Goal: Information Seeking & Learning: Find specific fact

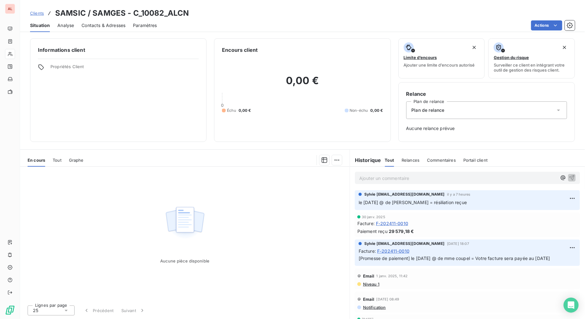
scroll to position [229, 0]
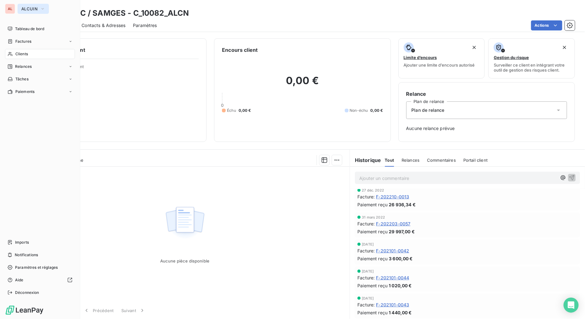
click at [41, 8] on icon "button" at bounding box center [42, 9] width 5 height 6
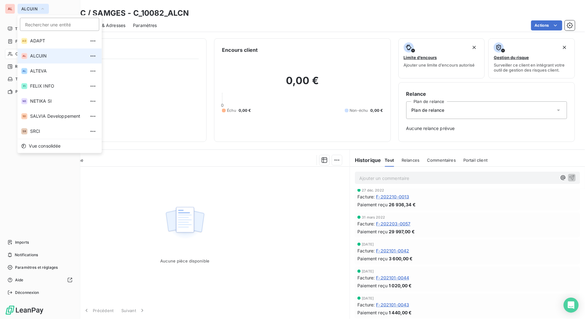
click at [41, 7] on icon "button" at bounding box center [42, 9] width 5 height 6
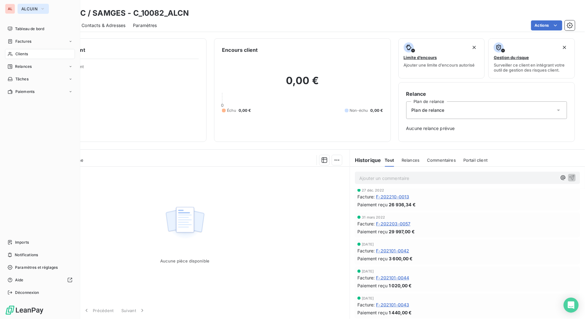
click at [43, 9] on icon "button" at bounding box center [42, 9] width 5 height 6
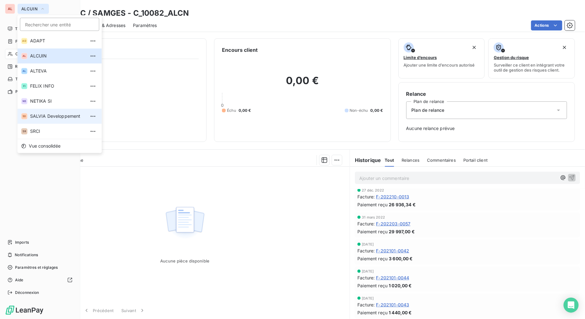
click at [45, 118] on span "SALVIA Developpement" at bounding box center [57, 116] width 55 height 6
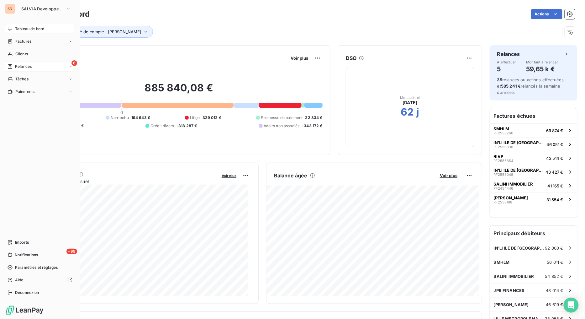
click at [13, 64] on div "Relances" at bounding box center [20, 67] width 24 height 6
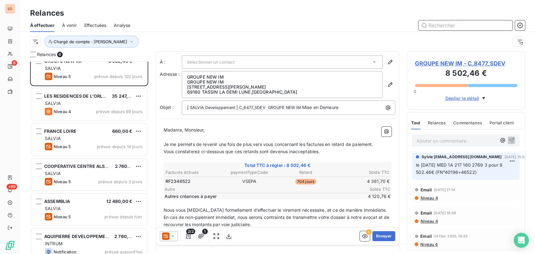
scroll to position [18, 0]
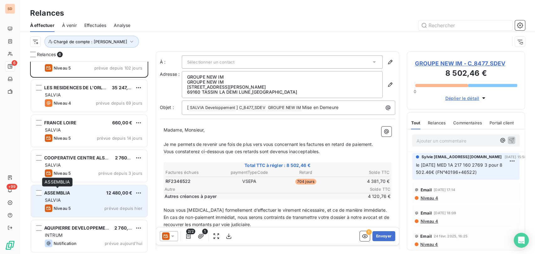
click at [53, 192] on span "ASSEMBLIA" at bounding box center [57, 192] width 26 height 5
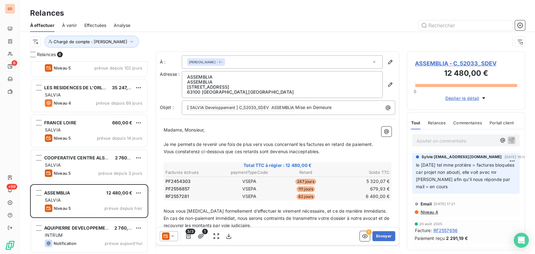
click at [432, 65] on span "ASSEMBLIA - C_52033_SDEV" at bounding box center [466, 63] width 103 height 8
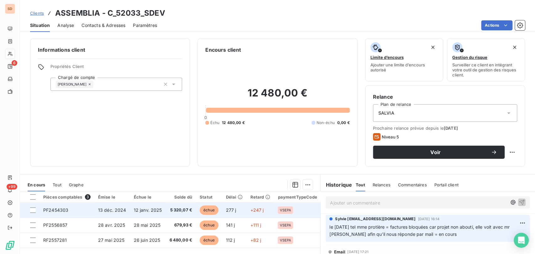
click at [59, 210] on span "PF2454303" at bounding box center [55, 210] width 25 height 5
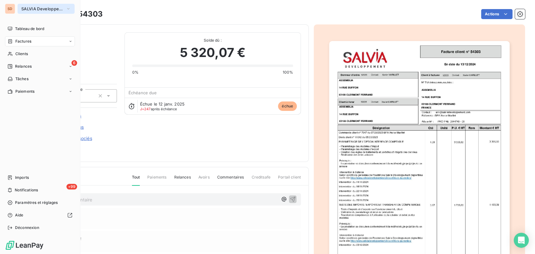
click at [70, 7] on icon "button" at bounding box center [68, 9] width 5 height 6
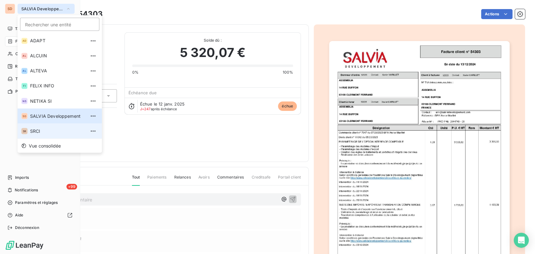
click at [40, 132] on span "SRCI" at bounding box center [57, 131] width 55 height 6
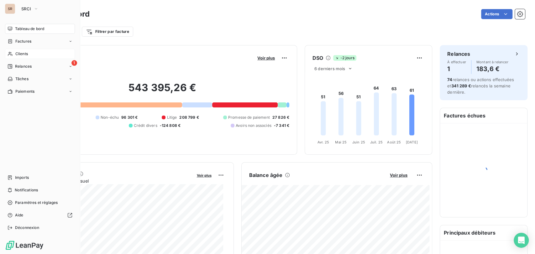
click at [20, 53] on span "Clients" at bounding box center [21, 54] width 13 height 6
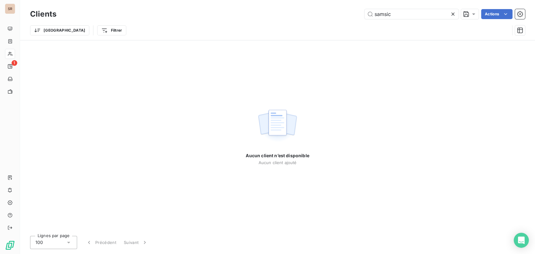
drag, startPoint x: 394, startPoint y: 16, endPoint x: 334, endPoint y: 21, distance: 61.0
click at [334, 22] on div "Clients samsic Actions Trier Filtrer" at bounding box center [277, 24] width 495 height 33
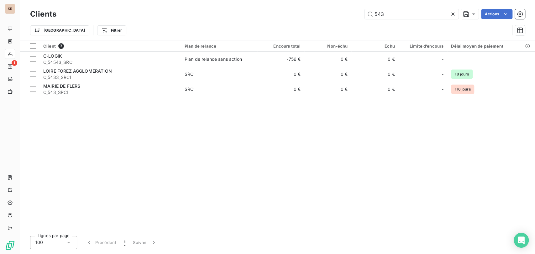
drag, startPoint x: 367, startPoint y: 14, endPoint x: 338, endPoint y: 14, distance: 29.2
click at [339, 14] on div "543 Actions" at bounding box center [294, 14] width 461 height 10
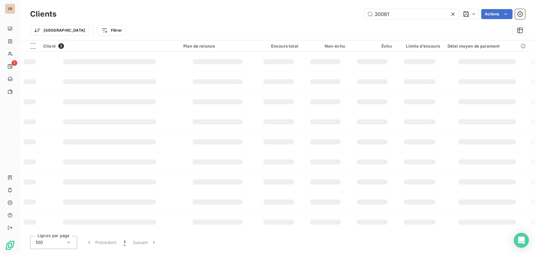
type input "30061"
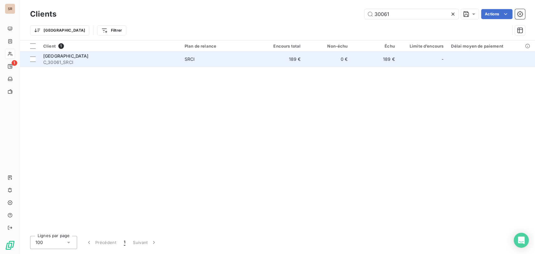
click at [73, 60] on span "C_30061_SRCI" at bounding box center [110, 62] width 134 height 6
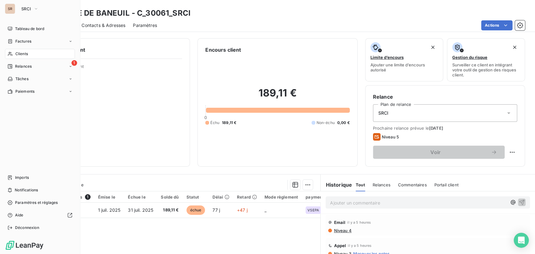
click at [15, 53] on span "Clients" at bounding box center [21, 54] width 13 height 6
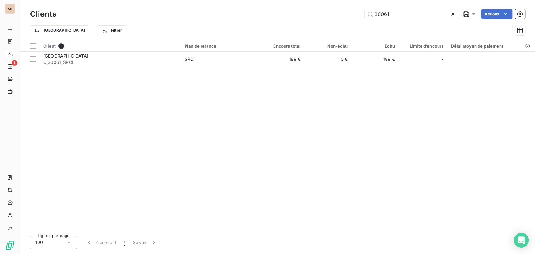
drag, startPoint x: 391, startPoint y: 11, endPoint x: 351, endPoint y: 9, distance: 39.8
click at [352, 9] on div "30061 Actions" at bounding box center [294, 14] width 461 height 10
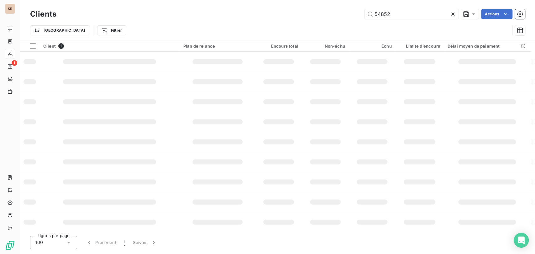
type input "54852"
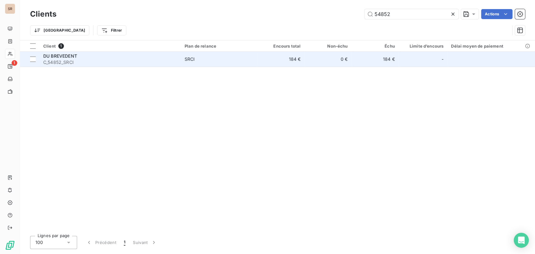
click at [64, 58] on span "DU BREVEDENT" at bounding box center [60, 55] width 34 height 5
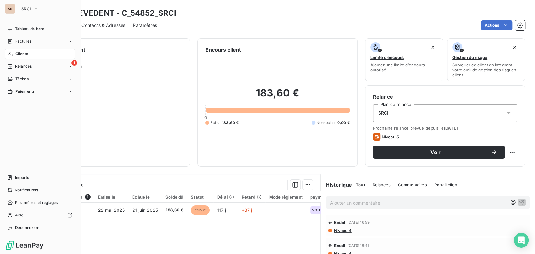
click at [16, 53] on span "Clients" at bounding box center [21, 54] width 13 height 6
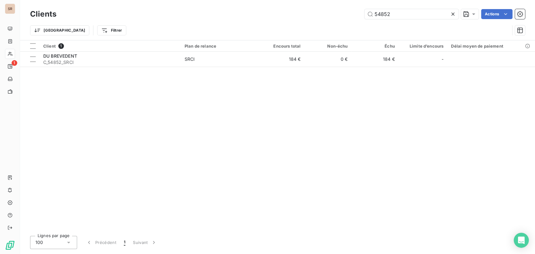
drag, startPoint x: 386, startPoint y: 13, endPoint x: 356, endPoint y: 15, distance: 30.8
click at [373, 14] on input "54852" at bounding box center [412, 14] width 94 height 10
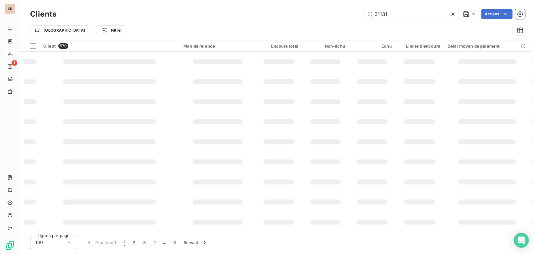
type input "31131"
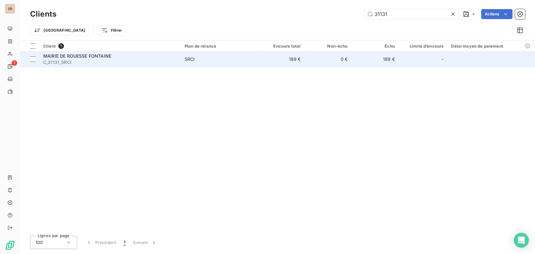
click at [82, 56] on span "MAIRIE DE ROUESSE FONTAINE" at bounding box center [77, 55] width 68 height 5
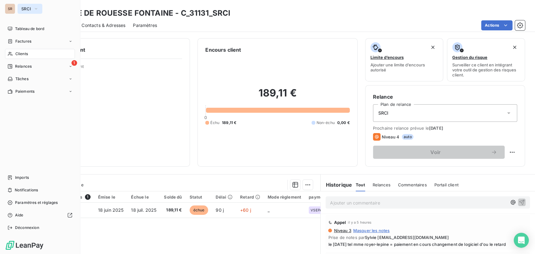
click at [37, 6] on icon "button" at bounding box center [36, 9] width 5 height 6
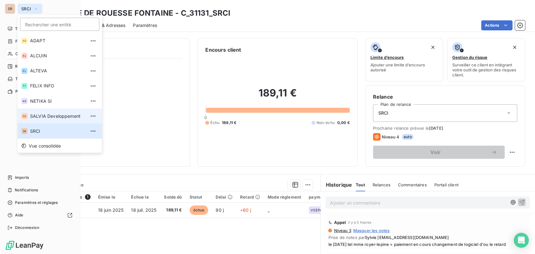
click at [36, 115] on span "SALVIA Developpement" at bounding box center [57, 116] width 55 height 6
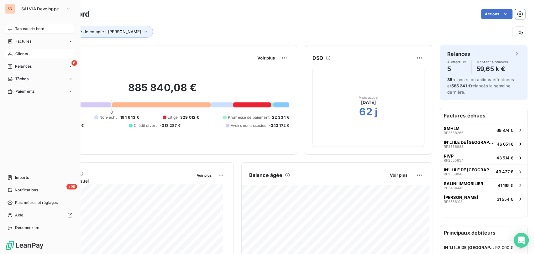
click at [25, 52] on span "Clients" at bounding box center [21, 54] width 13 height 6
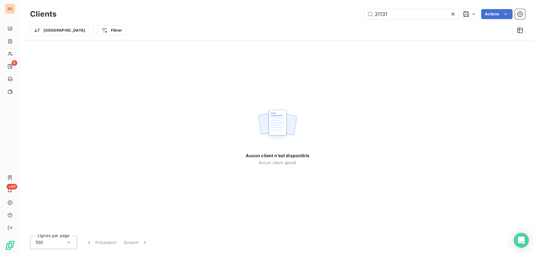
drag, startPoint x: 387, startPoint y: 14, endPoint x: 341, endPoint y: 13, distance: 45.8
click at [343, 13] on div "31131 Actions" at bounding box center [294, 14] width 461 height 10
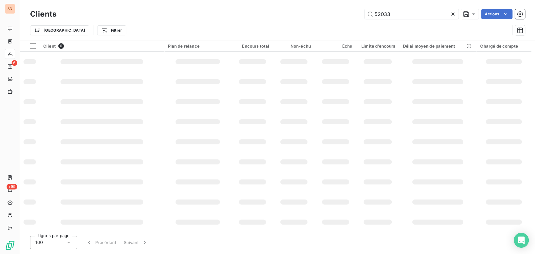
type input "52033"
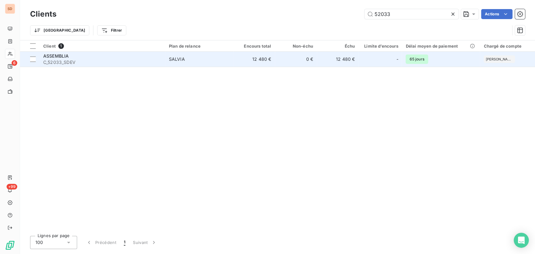
click at [47, 58] on span "ASSEMBLIA" at bounding box center [55, 55] width 25 height 5
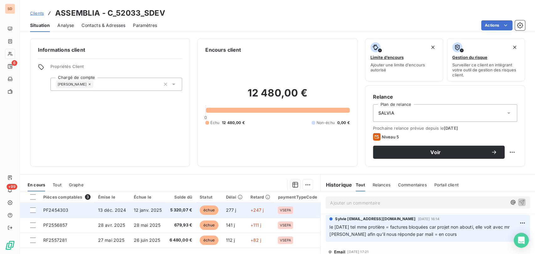
click at [57, 211] on span "PF2454303" at bounding box center [55, 210] width 25 height 5
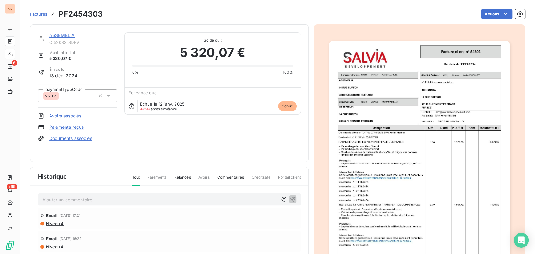
click at [65, 35] on link "ASSEMBLIA" at bounding box center [61, 35] width 25 height 5
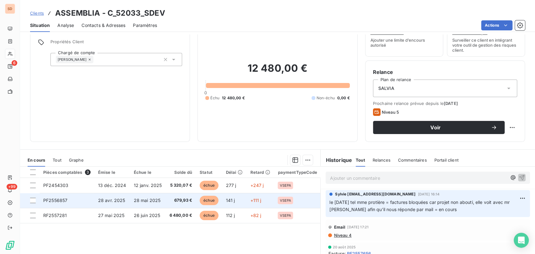
scroll to position [35, 0]
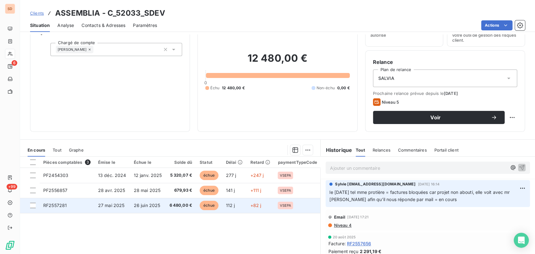
click at [50, 205] on span "RF2557281" at bounding box center [55, 205] width 24 height 5
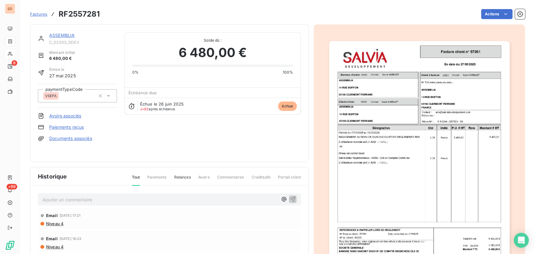
click at [59, 37] on link "ASSEMBLIA" at bounding box center [61, 35] width 25 height 5
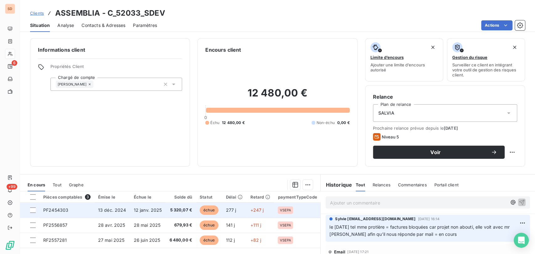
click at [59, 212] on span "PF2454303" at bounding box center [55, 210] width 25 height 5
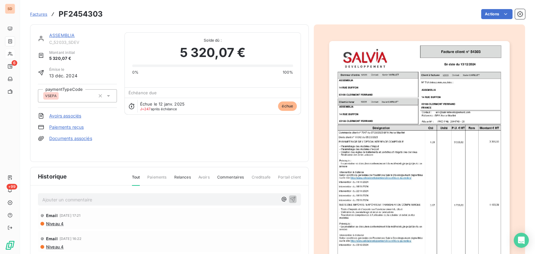
click at [69, 34] on link "ASSEMBLIA" at bounding box center [61, 35] width 25 height 5
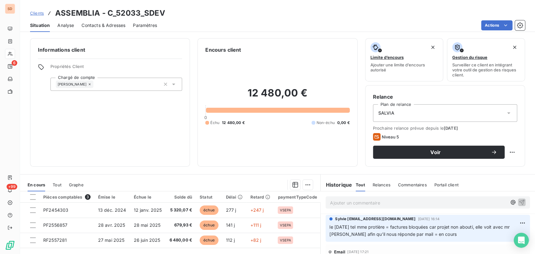
click at [100, 24] on span "Contacts & Adresses" at bounding box center [104, 25] width 44 height 6
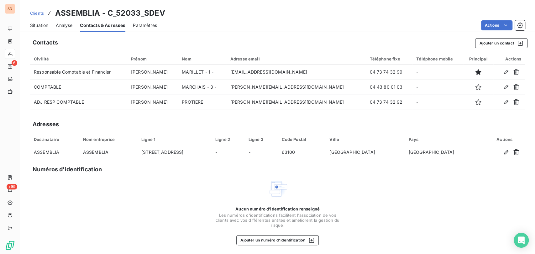
click at [44, 25] on span "Situation" at bounding box center [39, 25] width 18 height 6
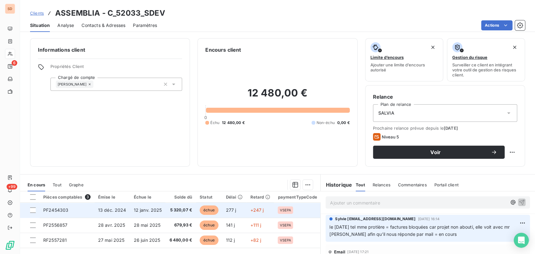
click at [47, 208] on span "PF2454303" at bounding box center [55, 210] width 25 height 5
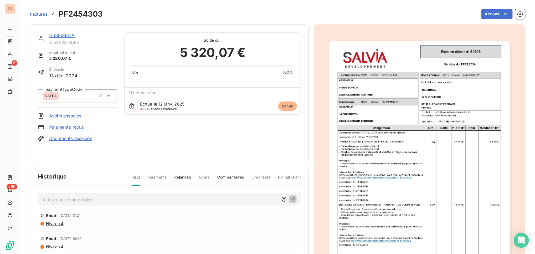
click at [382, 116] on img "button" at bounding box center [419, 168] width 181 height 255
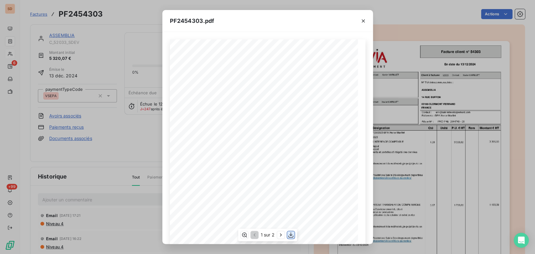
click at [289, 236] on icon "button" at bounding box center [291, 235] width 6 height 6
drag, startPoint x: 362, startPoint y: 20, endPoint x: 349, endPoint y: 19, distance: 12.6
click at [362, 20] on icon "button" at bounding box center [363, 21] width 6 height 6
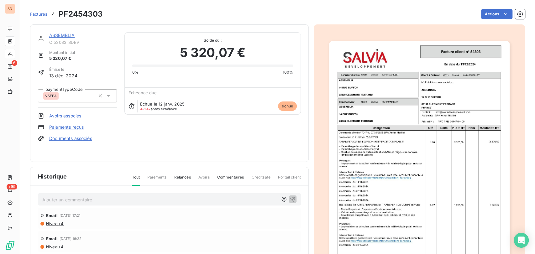
click at [65, 34] on link "ASSEMBLIA" at bounding box center [61, 35] width 25 height 5
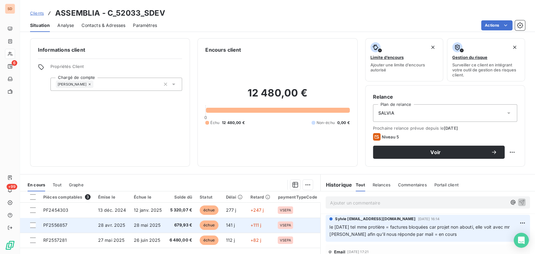
click at [53, 227] on span "PF2556857" at bounding box center [55, 225] width 24 height 5
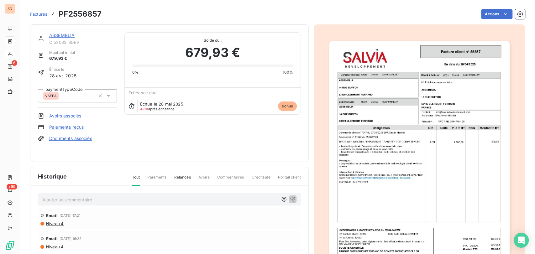
click at [409, 180] on img "button" at bounding box center [419, 168] width 181 height 255
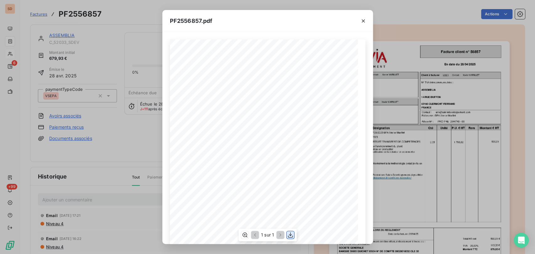
click at [291, 234] on icon "button" at bounding box center [290, 235] width 6 height 6
drag, startPoint x: 364, startPoint y: 21, endPoint x: 291, endPoint y: 23, distance: 72.7
click at [360, 21] on icon "button" at bounding box center [363, 21] width 6 height 6
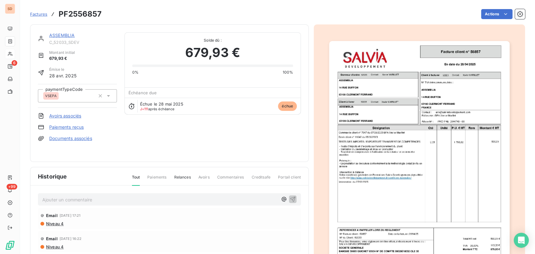
click at [57, 34] on link "ASSEMBLIA" at bounding box center [61, 35] width 25 height 5
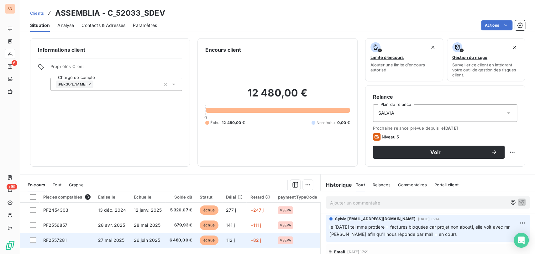
click at [63, 240] on span "RF2557281" at bounding box center [55, 240] width 24 height 5
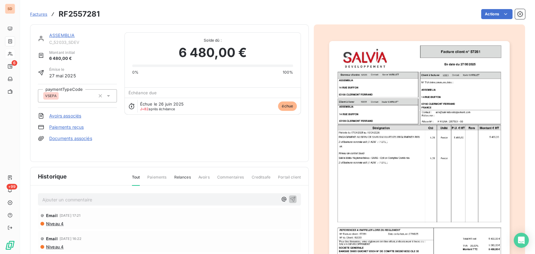
click at [386, 111] on img "button" at bounding box center [419, 168] width 181 height 255
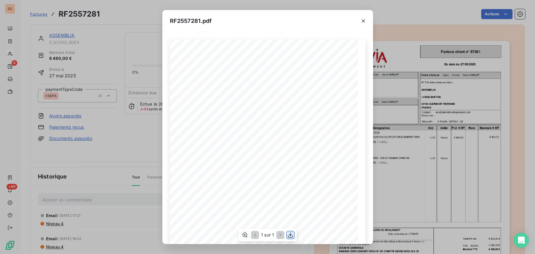
click at [292, 238] on icon "button" at bounding box center [290, 235] width 6 height 6
click at [363, 22] on icon "button" at bounding box center [363, 21] width 6 height 6
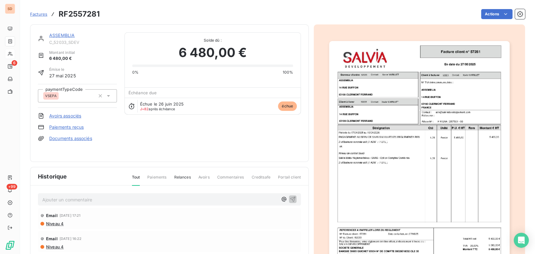
click at [61, 35] on link "ASSEMBLIA" at bounding box center [61, 35] width 25 height 5
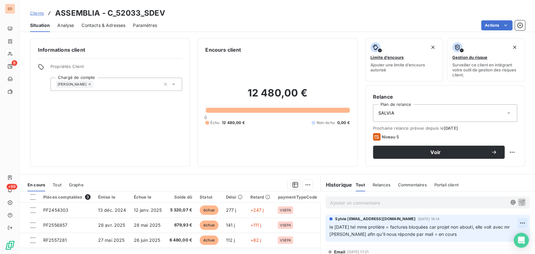
click at [513, 221] on html "SD 6 +99 Clients ASSEMBLIA - C_52033_SDEV Situation Analyse Contacts & Adresses…" at bounding box center [267, 127] width 535 height 254
click at [487, 197] on div "Editer" at bounding box center [496, 198] width 35 height 10
click at [326, 227] on div "Sylvie [EMAIL_ADDRESS][DOMAIN_NAME] [DATE] 16:14 le [DATE] tel mme protière = f…" at bounding box center [428, 228] width 204 height 27
click at [330, 227] on span "le [DATE] tel mme protière = factures bloquées car projet non abouti, elle voit…" at bounding box center [421, 230] width 182 height 13
click at [331, 229] on p "le [DATE] tel mme protière = factures bloquées car projet non abouti, elle voit…" at bounding box center [424, 231] width 189 height 14
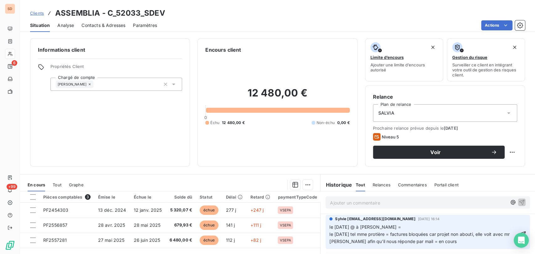
click at [403, 227] on p "le [DATE] @ à [PERSON_NAME] = le [DATE] tel mme protière = factures bloquées ca…" at bounding box center [424, 235] width 189 height 22
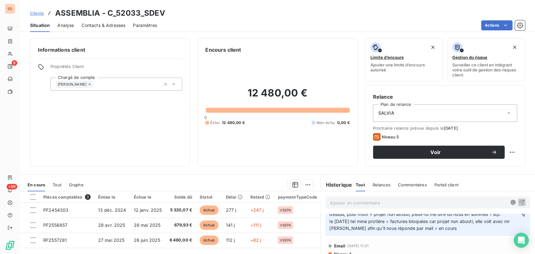
scroll to position [12, 0]
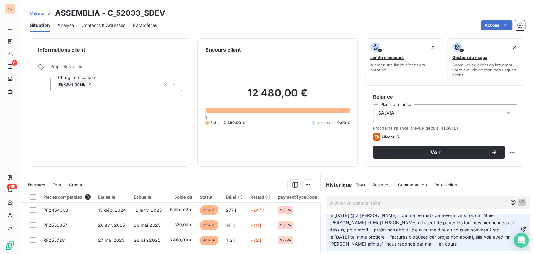
click at [520, 229] on icon "button" at bounding box center [523, 230] width 6 height 6
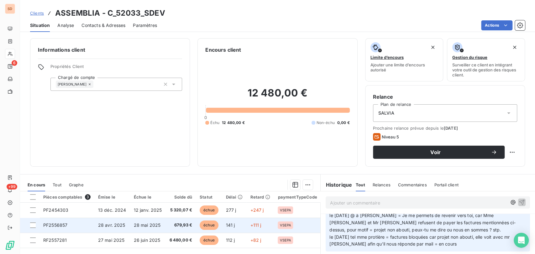
click at [134, 232] on td "28 mai 2025" at bounding box center [148, 225] width 36 height 15
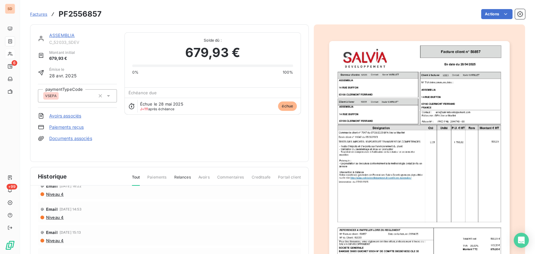
scroll to position [8, 0]
click at [67, 35] on link "ASSEMBLIA" at bounding box center [61, 35] width 25 height 5
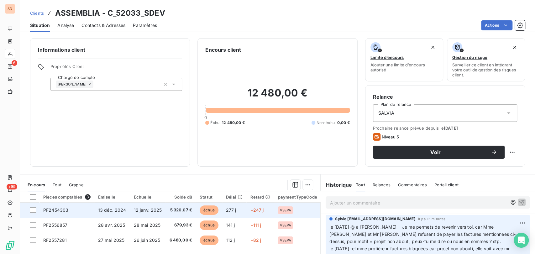
click at [63, 211] on span "PF2454303" at bounding box center [55, 210] width 25 height 5
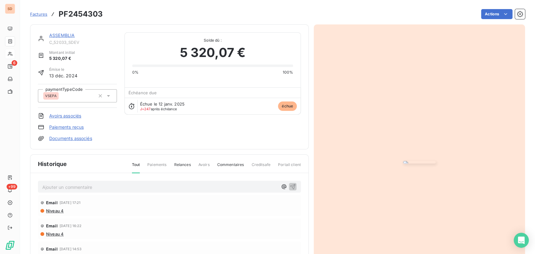
click at [403, 161] on img "button" at bounding box center [419, 162] width 33 height 3
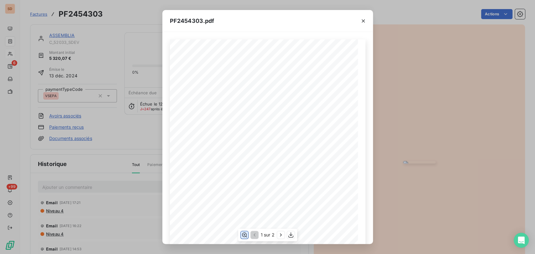
click at [246, 235] on icon "button" at bounding box center [244, 235] width 6 height 6
click at [366, 21] on icon "button" at bounding box center [363, 21] width 6 height 6
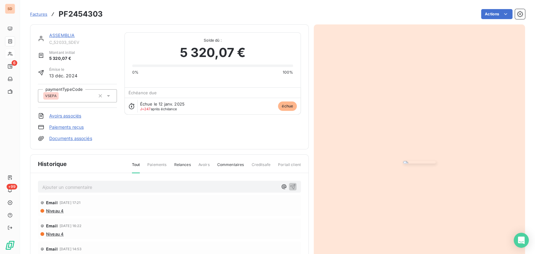
click at [58, 35] on link "ASSEMBLIA" at bounding box center [61, 35] width 25 height 5
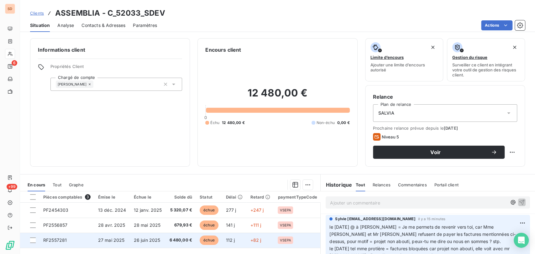
click at [53, 240] on span "RF2557281" at bounding box center [55, 240] width 24 height 5
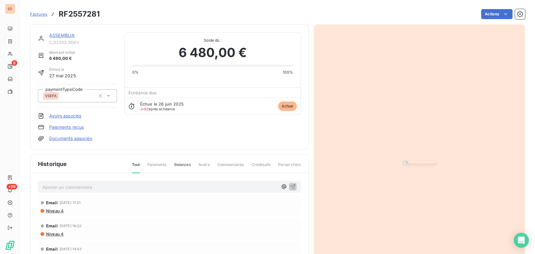
click at [403, 161] on img "button" at bounding box center [419, 162] width 33 height 3
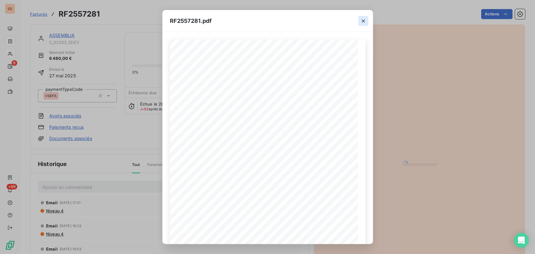
click at [363, 19] on icon "button" at bounding box center [363, 21] width 6 height 6
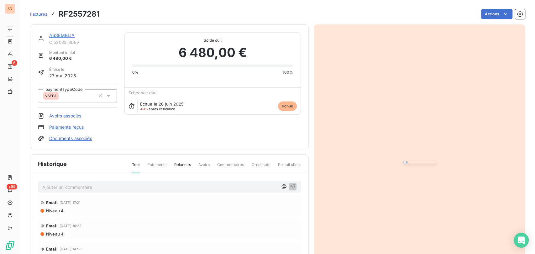
click at [54, 35] on link "ASSEMBLIA" at bounding box center [61, 35] width 25 height 5
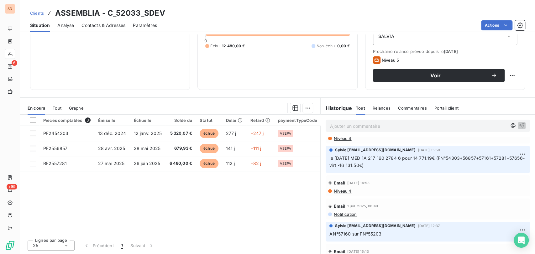
scroll to position [104, 0]
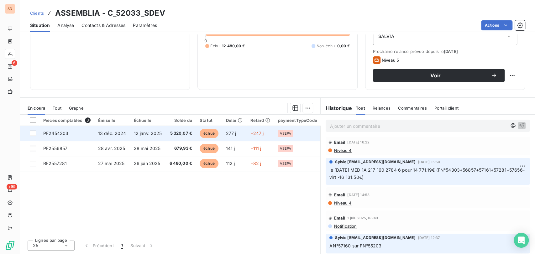
click at [53, 131] on span "PF2454303" at bounding box center [55, 133] width 25 height 5
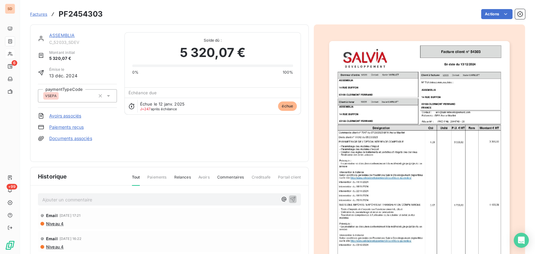
click at [352, 132] on img "button" at bounding box center [419, 168] width 181 height 255
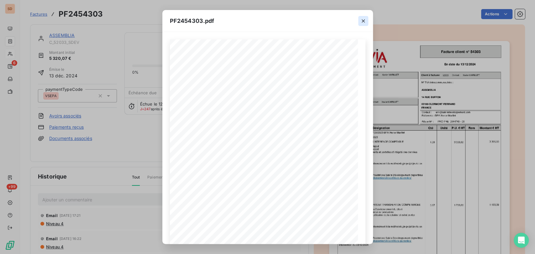
click at [362, 21] on icon "button" at bounding box center [363, 21] width 6 height 6
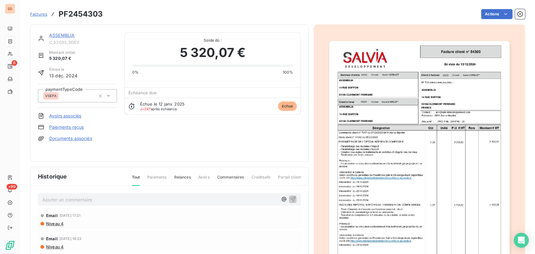
click at [60, 36] on link "ASSEMBLIA" at bounding box center [61, 35] width 25 height 5
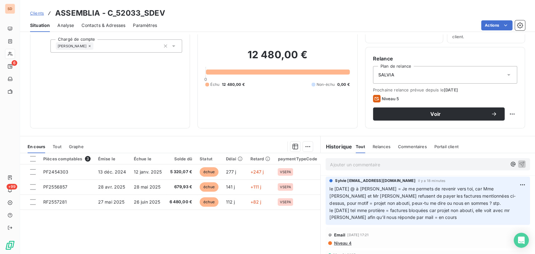
scroll to position [39, 0]
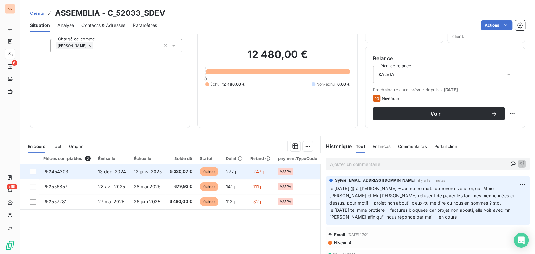
click at [53, 170] on span "PF2454303" at bounding box center [55, 171] width 25 height 5
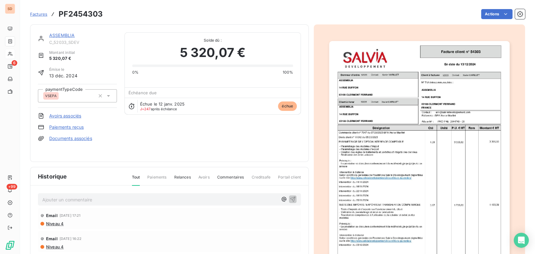
click at [357, 129] on img "button" at bounding box center [419, 168] width 181 height 255
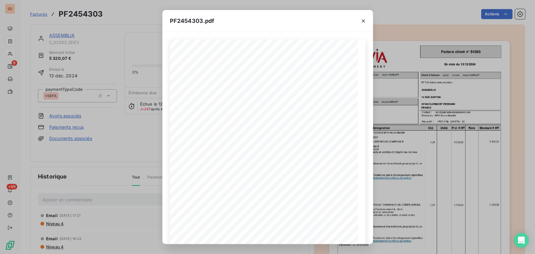
click at [434, 202] on div "PF2454303.pdf PRO PRE 0044740 - 00 [DATE] En date du Client à livrer Donneur d'…" at bounding box center [267, 127] width 535 height 254
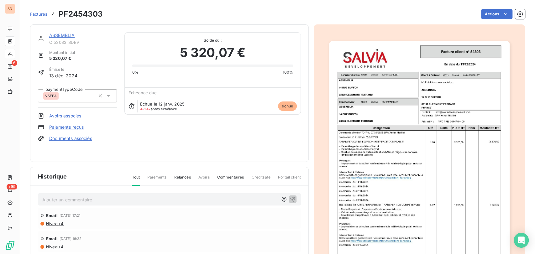
click at [61, 38] on link "ASSEMBLIA" at bounding box center [61, 35] width 25 height 5
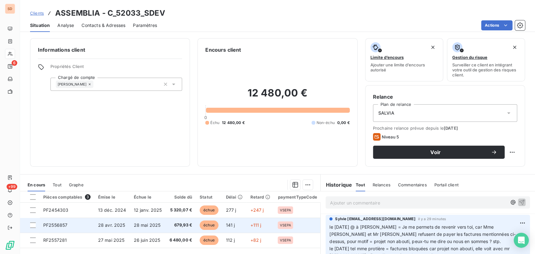
click at [58, 227] on span "PF2556857" at bounding box center [55, 225] width 24 height 5
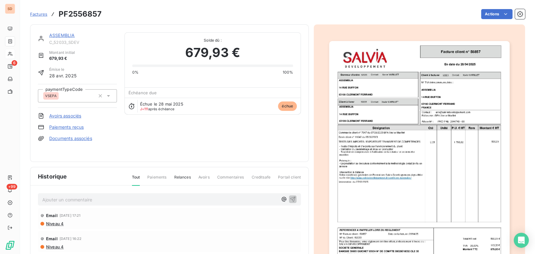
click at [378, 134] on img "button" at bounding box center [419, 168] width 181 height 255
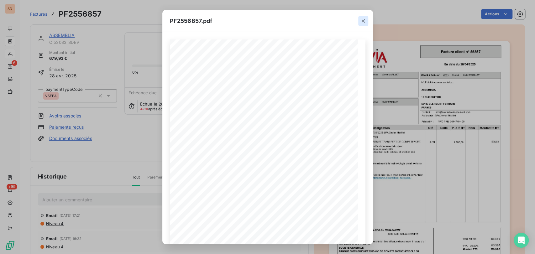
click at [365, 23] on icon "button" at bounding box center [363, 21] width 6 height 6
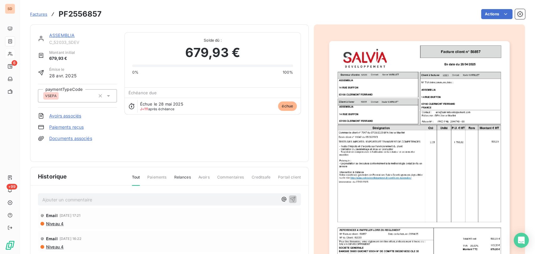
click at [59, 37] on link "ASSEMBLIA" at bounding box center [61, 35] width 25 height 5
